Goal: Transaction & Acquisition: Subscribe to service/newsletter

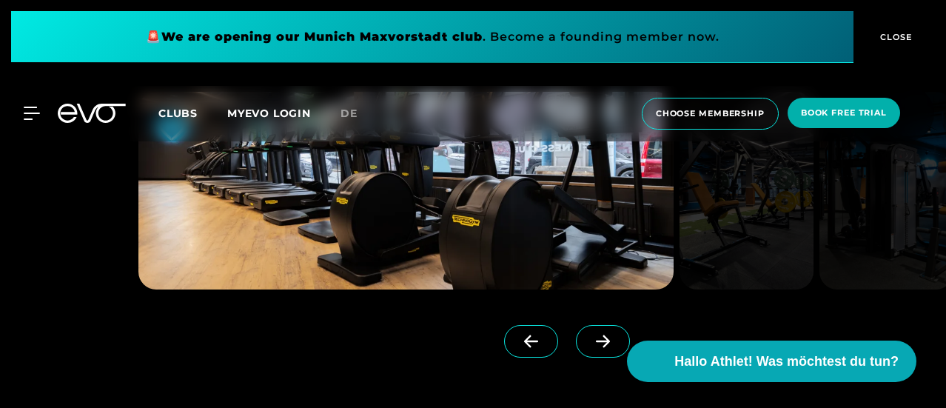
scroll to position [1037, 0]
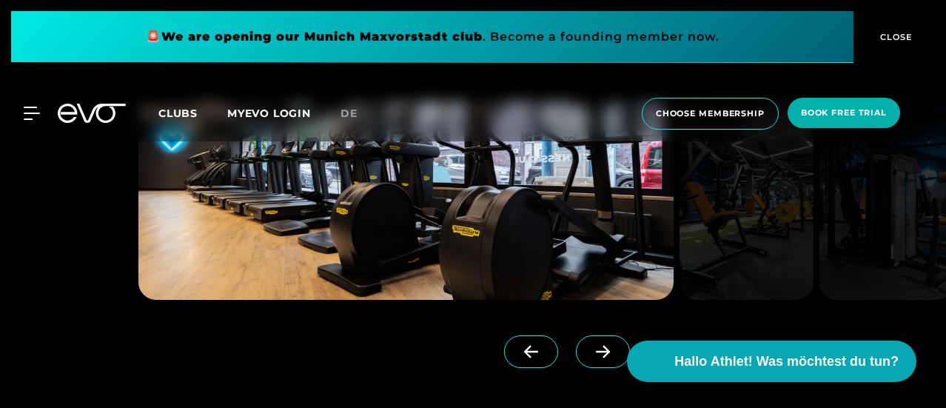
click at [572, 330] on div at bounding box center [372, 347] width 469 height 95
click at [576, 341] on span at bounding box center [603, 351] width 54 height 33
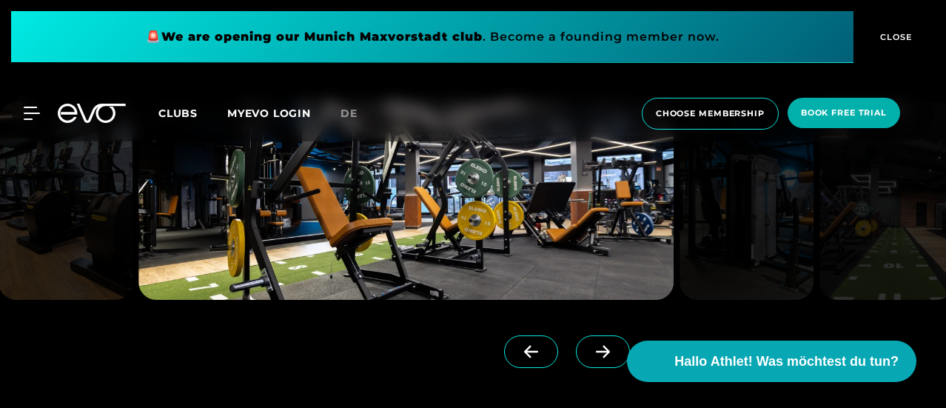
click at [576, 341] on span at bounding box center [603, 351] width 54 height 33
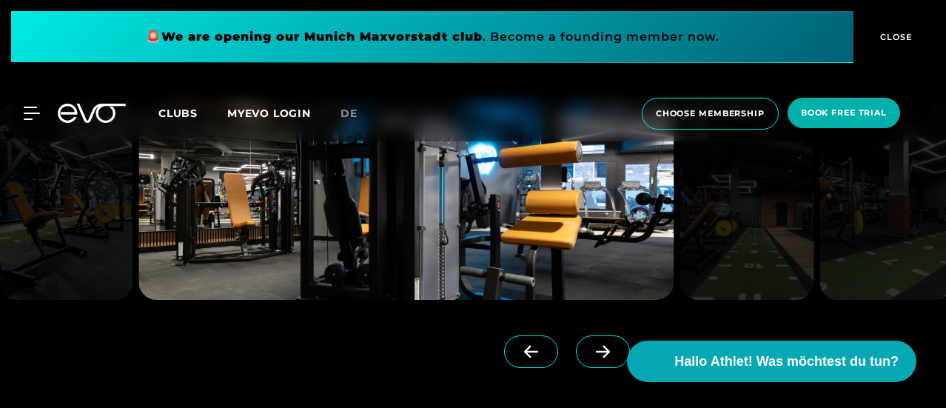
click at [576, 341] on span at bounding box center [603, 351] width 54 height 33
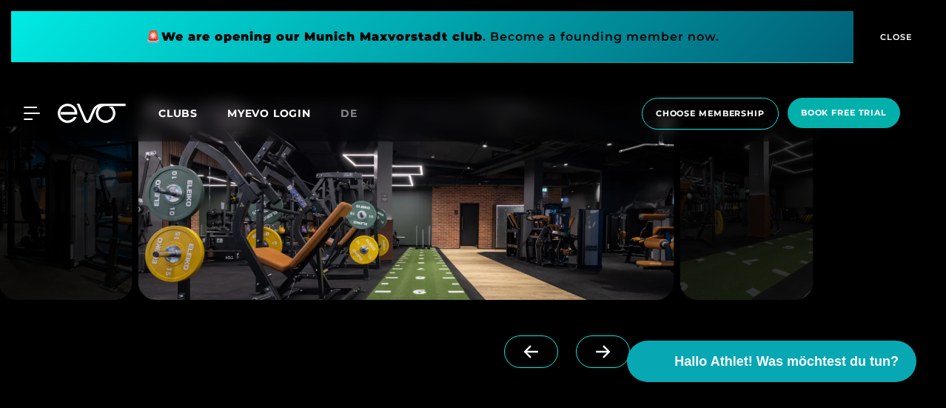
click at [576, 341] on span at bounding box center [603, 351] width 54 height 33
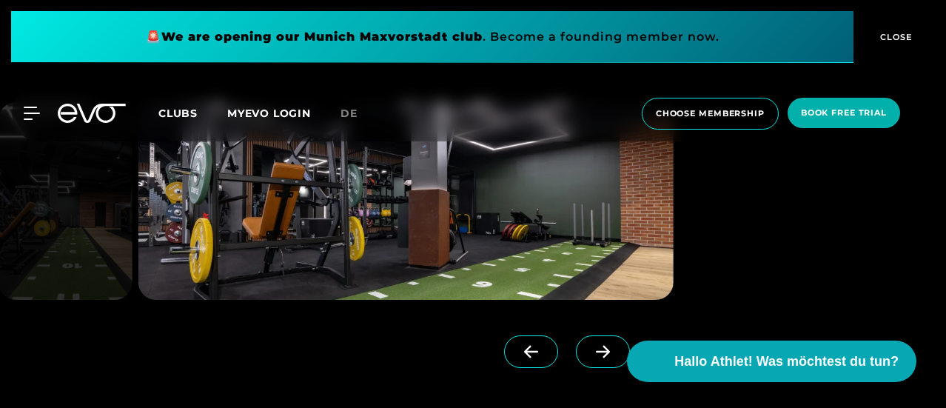
click at [576, 341] on span at bounding box center [603, 351] width 54 height 33
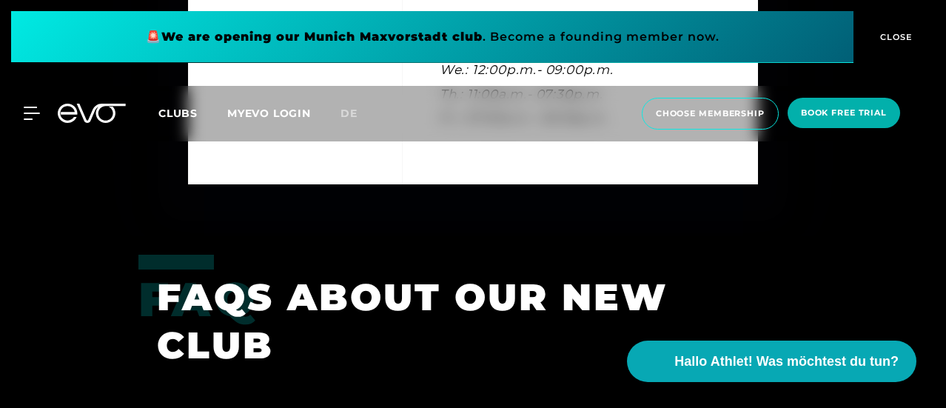
scroll to position [4444, 0]
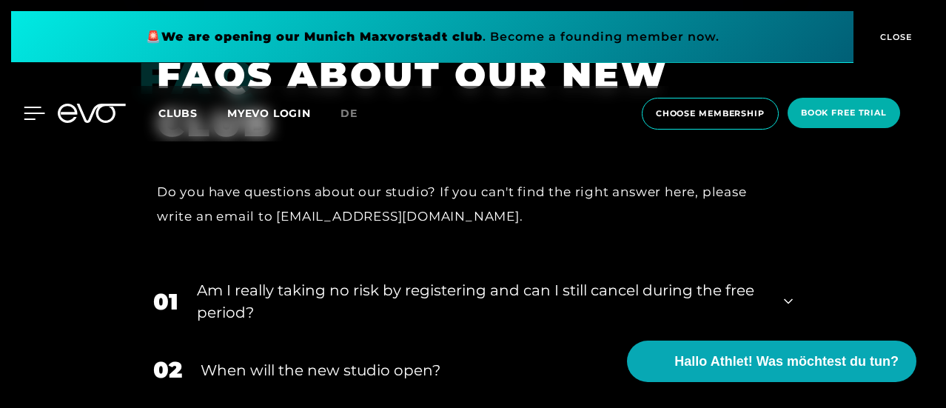
click at [27, 115] on icon at bounding box center [34, 113] width 21 height 13
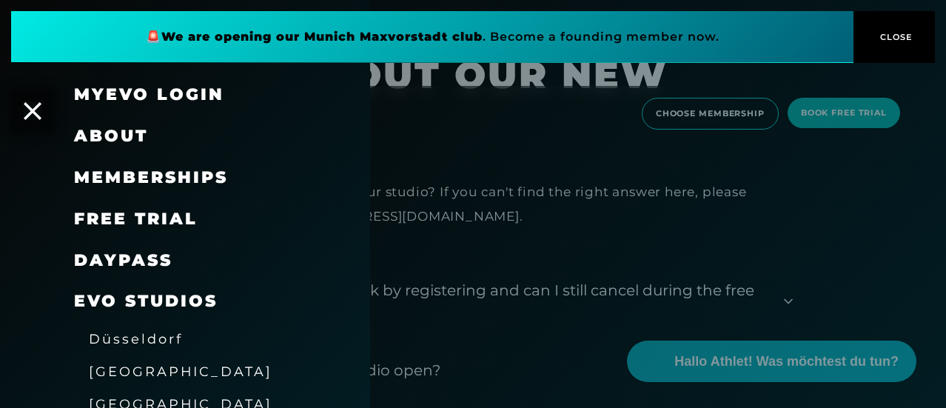
click at [206, 184] on span "Memberships" at bounding box center [151, 177] width 154 height 20
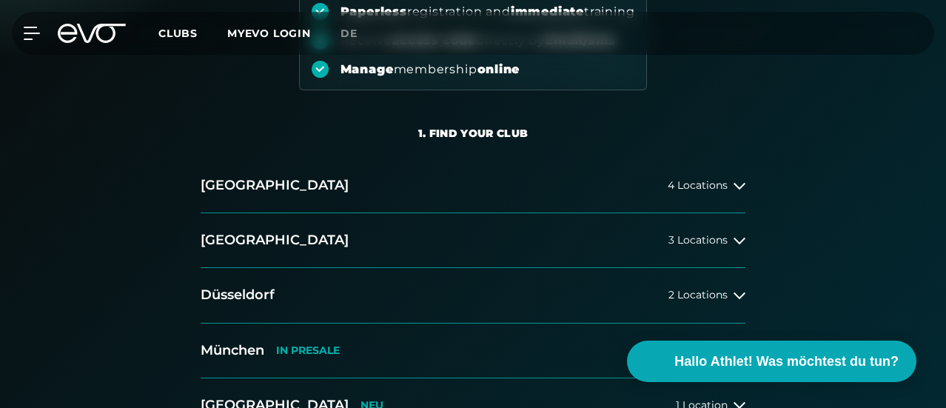
scroll to position [296, 0]
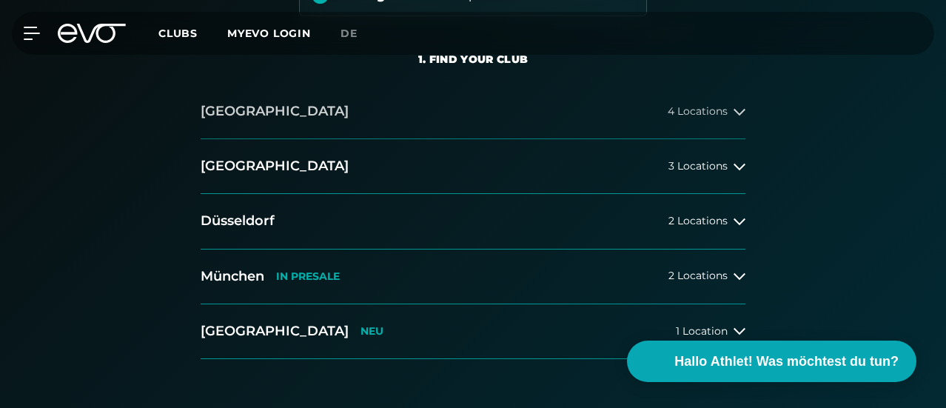
click at [738, 118] on icon at bounding box center [740, 112] width 12 height 12
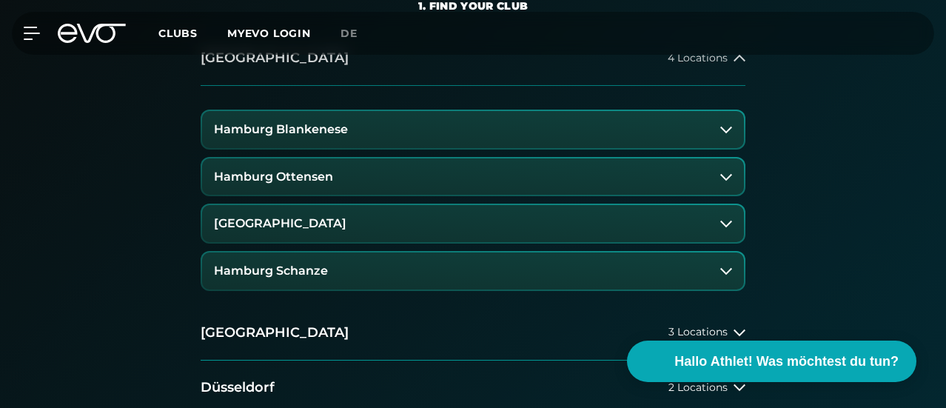
scroll to position [370, 0]
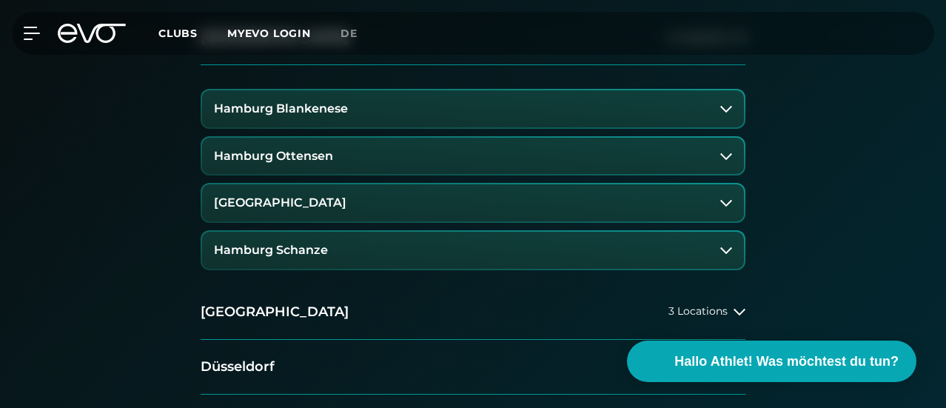
click at [722, 162] on icon at bounding box center [727, 156] width 12 height 12
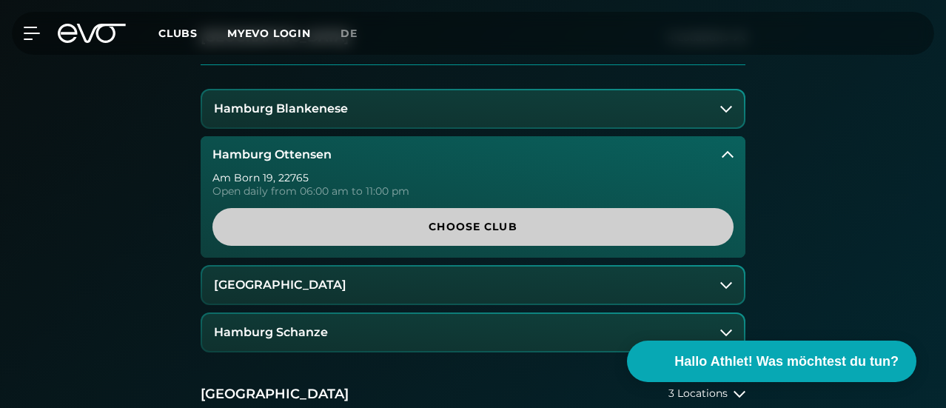
click at [530, 235] on span "Choose Club" at bounding box center [473, 227] width 486 height 16
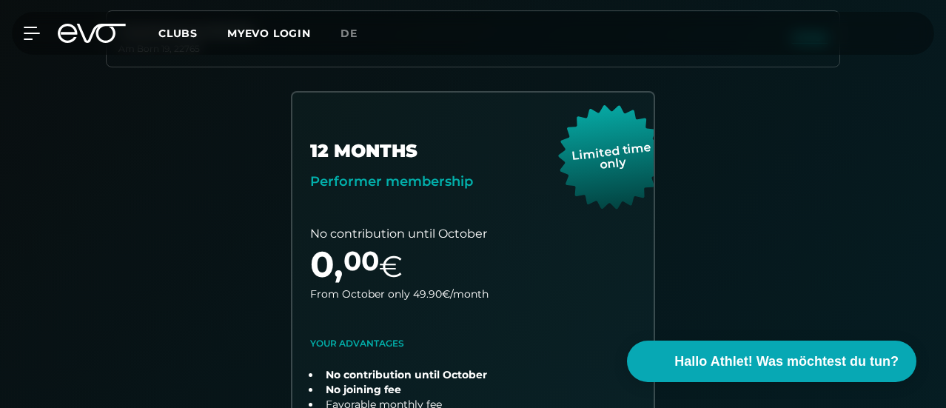
scroll to position [327, 0]
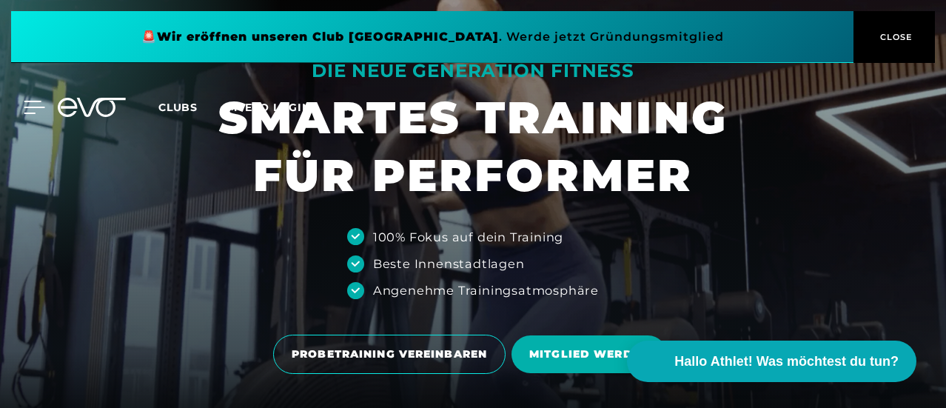
click at [16, 103] on div at bounding box center [23, 107] width 44 height 13
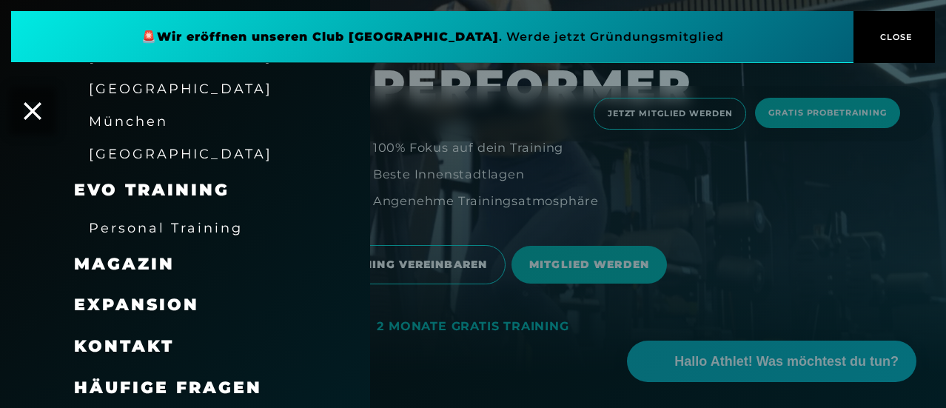
scroll to position [148, 0]
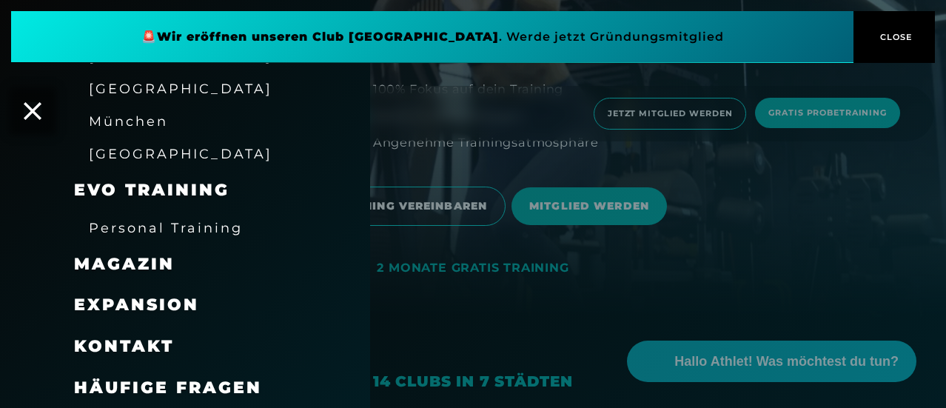
click at [899, 33] on span "CLOSE" at bounding box center [895, 36] width 36 height 13
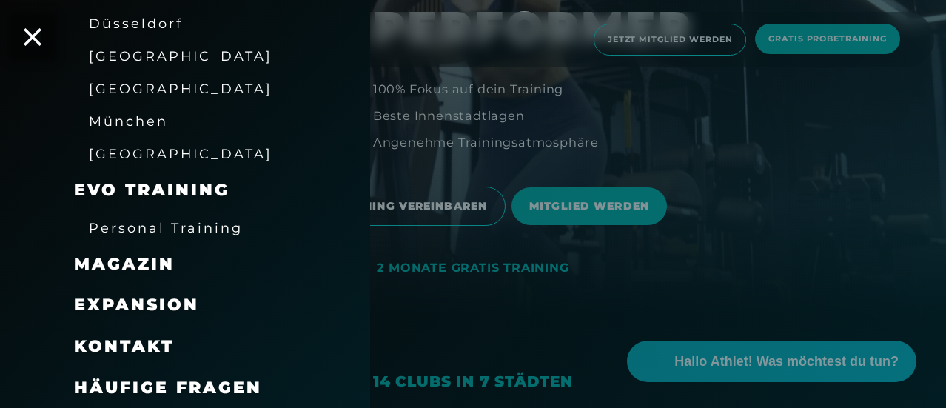
click at [908, 211] on div at bounding box center [473, 204] width 946 height 408
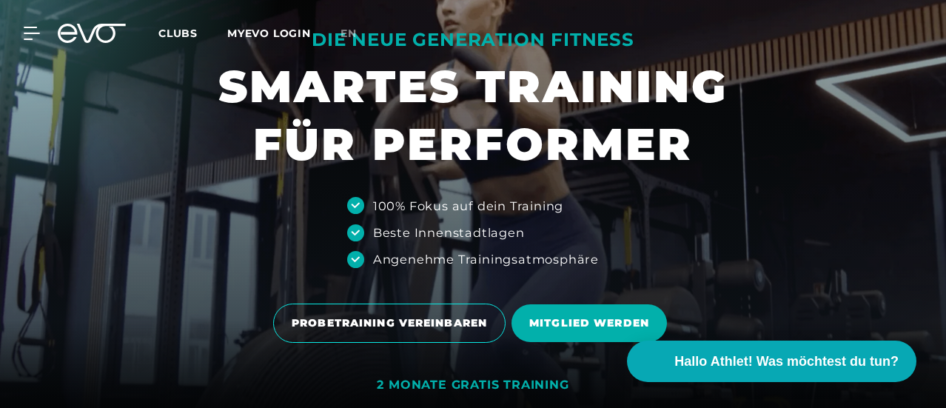
scroll to position [0, 0]
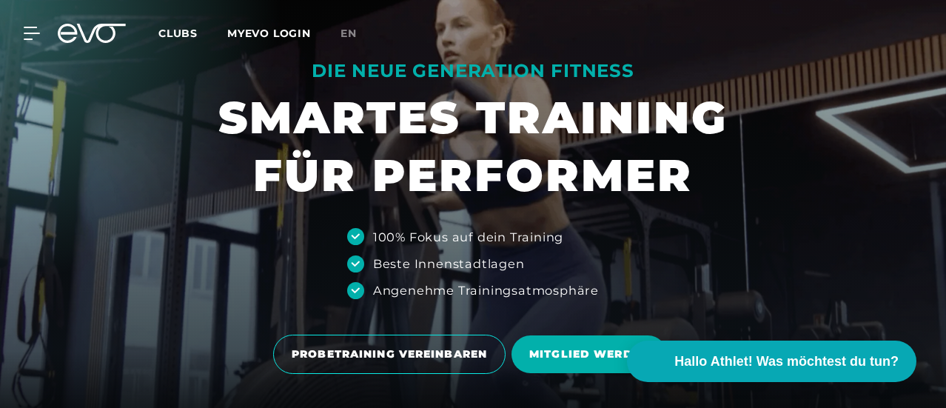
click at [375, 30] on link "en" at bounding box center [358, 33] width 34 height 17
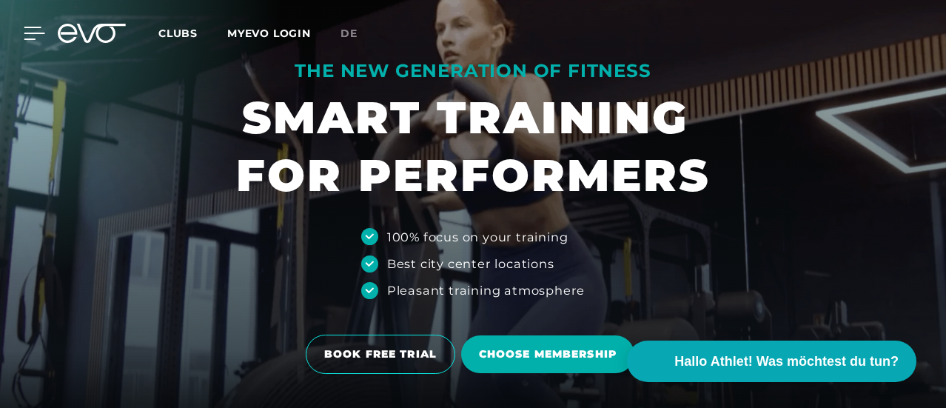
click at [35, 30] on icon at bounding box center [34, 33] width 21 height 13
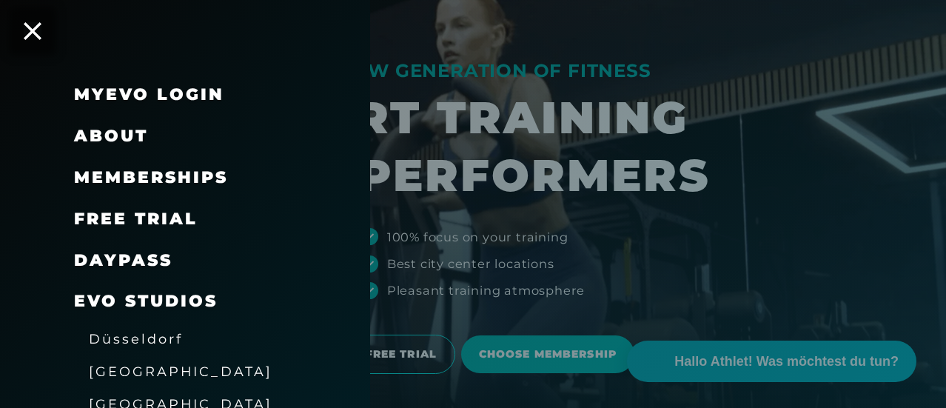
click at [170, 176] on span "Memberships" at bounding box center [151, 177] width 154 height 20
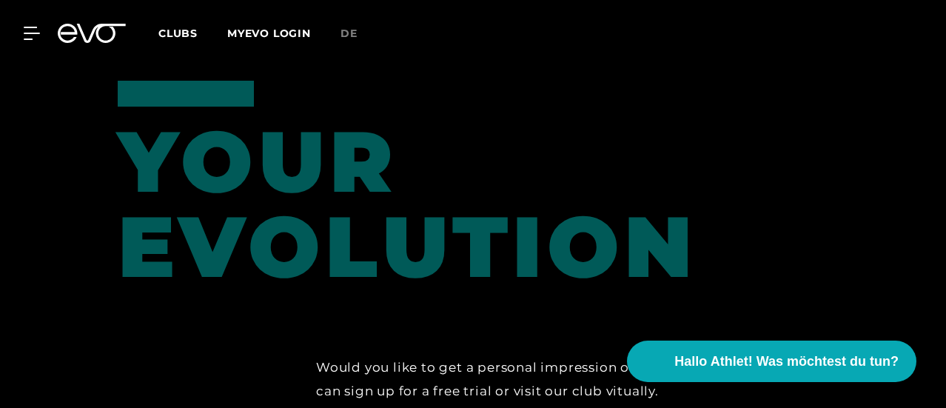
scroll to position [2253, 0]
